Goal: Information Seeking & Learning: Learn about a topic

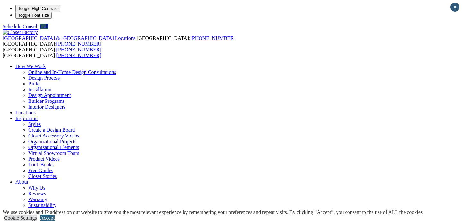
click at [54, 215] on link "Accept" at bounding box center [47, 217] width 14 height 5
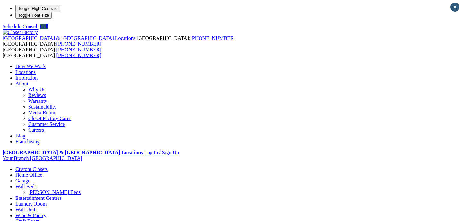
click at [36, 69] on link "Locations" at bounding box center [25, 71] width 20 height 5
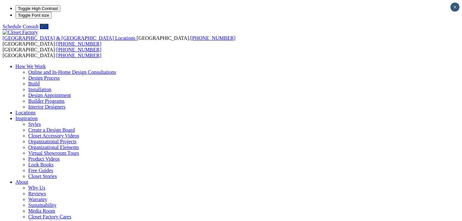
type input "*****"
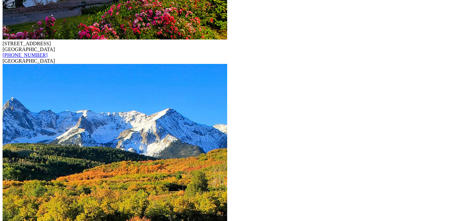
scroll to position [2122, 0]
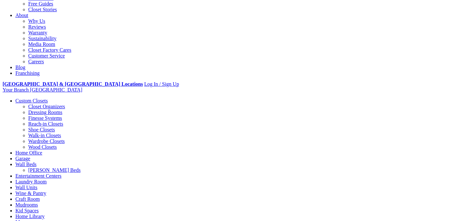
scroll to position [168, 0]
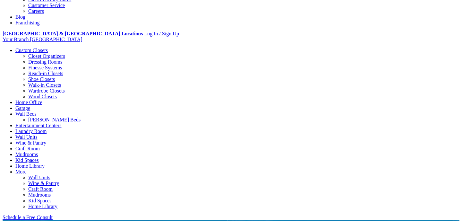
scroll to position [222, 0]
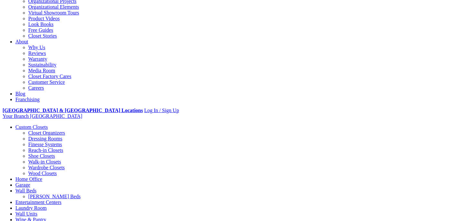
scroll to position [139, 0]
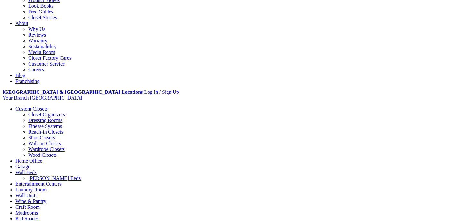
scroll to position [159, 0]
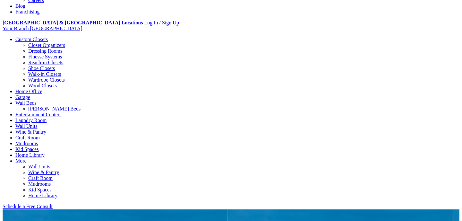
scroll to position [235, 0]
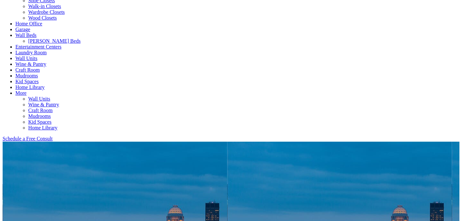
scroll to position [297, 0]
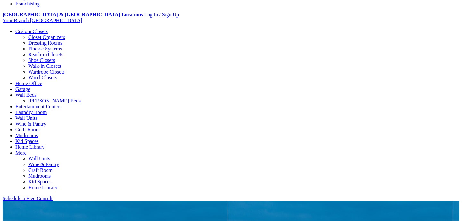
scroll to position [235, 0]
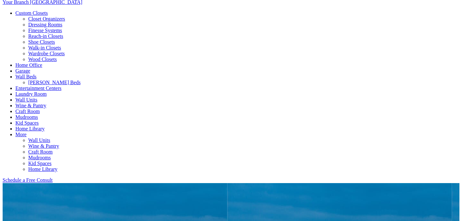
scroll to position [255, 0]
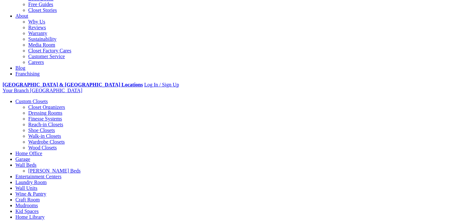
scroll to position [164, 0]
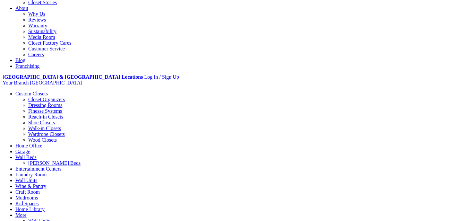
scroll to position [174, 0]
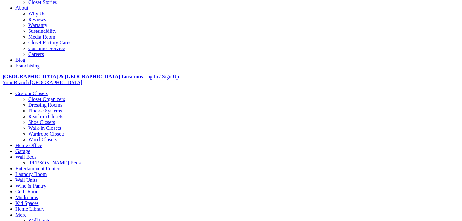
scroll to position [179, 0]
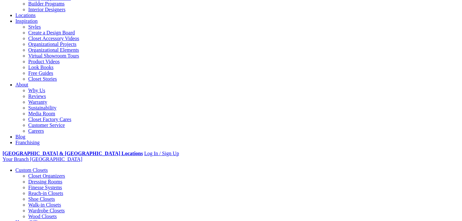
scroll to position [68, 0]
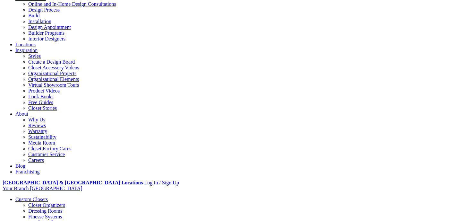
click at [44, 157] on link "Careers" at bounding box center [36, 159] width 16 height 5
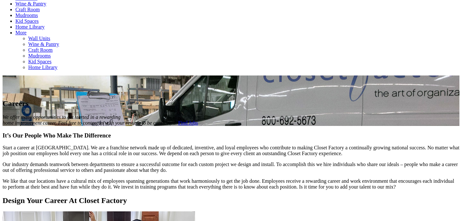
scroll to position [344, 0]
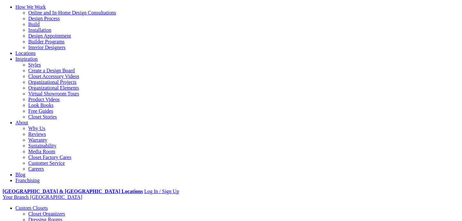
scroll to position [59, 0]
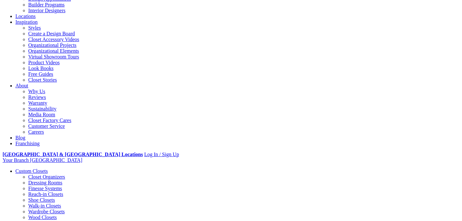
scroll to position [105, 0]
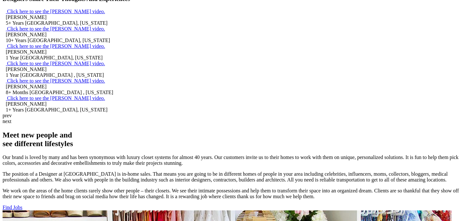
scroll to position [492, 0]
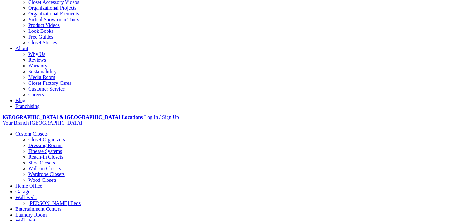
scroll to position [132, 0]
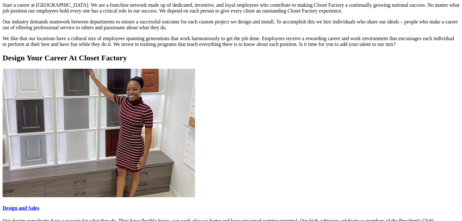
scroll to position [499, 0]
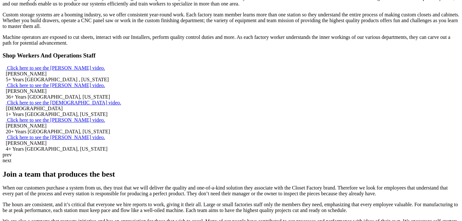
scroll to position [523, 0]
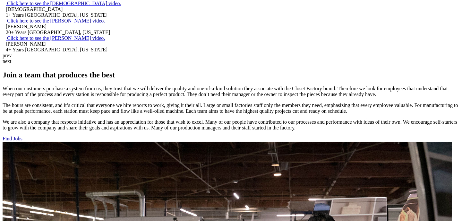
scroll to position [621, 0]
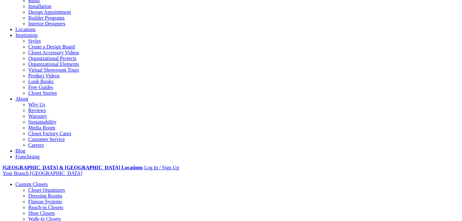
scroll to position [84, 0]
